Goal: Information Seeking & Learning: Compare options

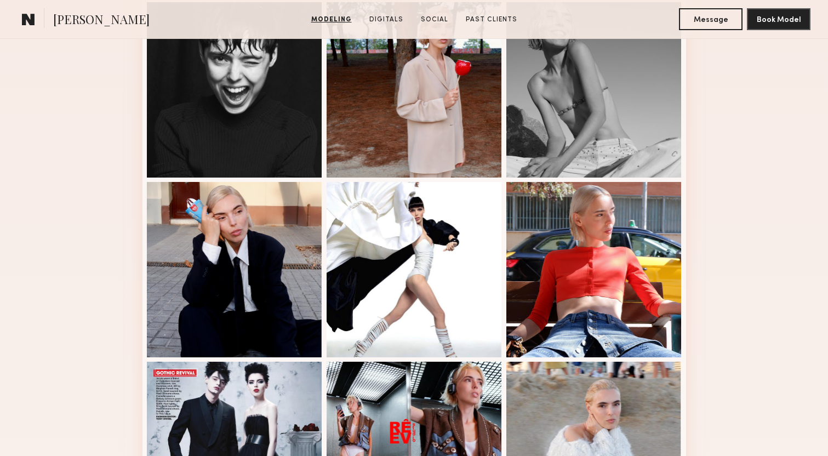
scroll to position [434, 0]
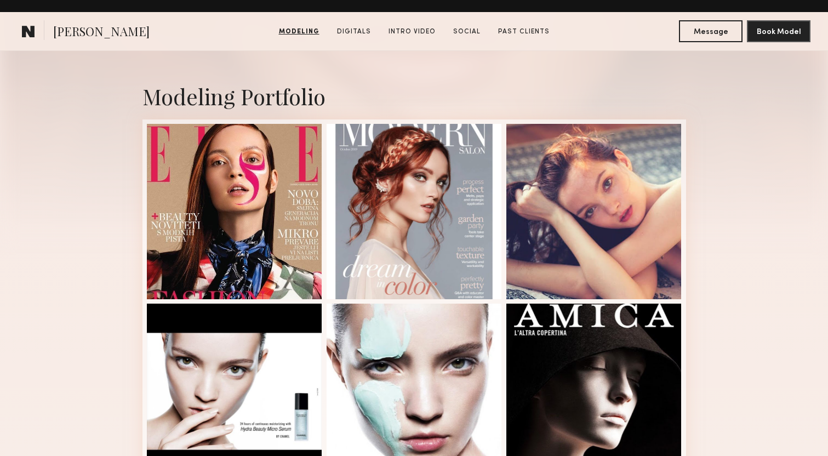
scroll to position [264, 0]
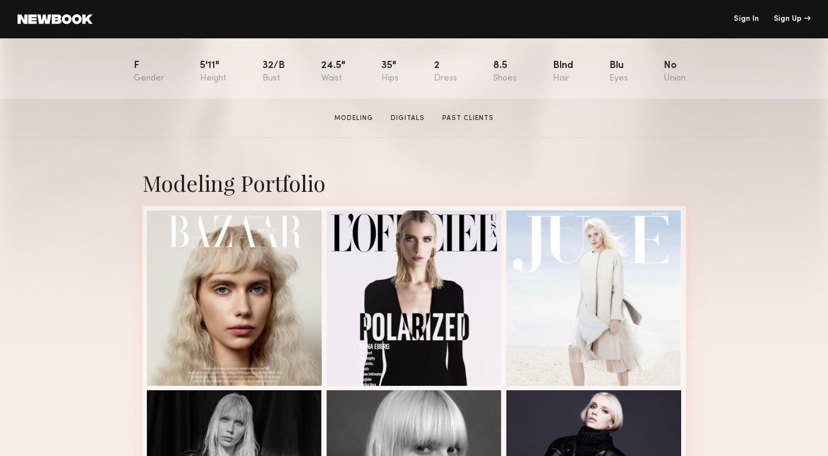
scroll to position [120, 0]
